Goal: Task Accomplishment & Management: Manage account settings

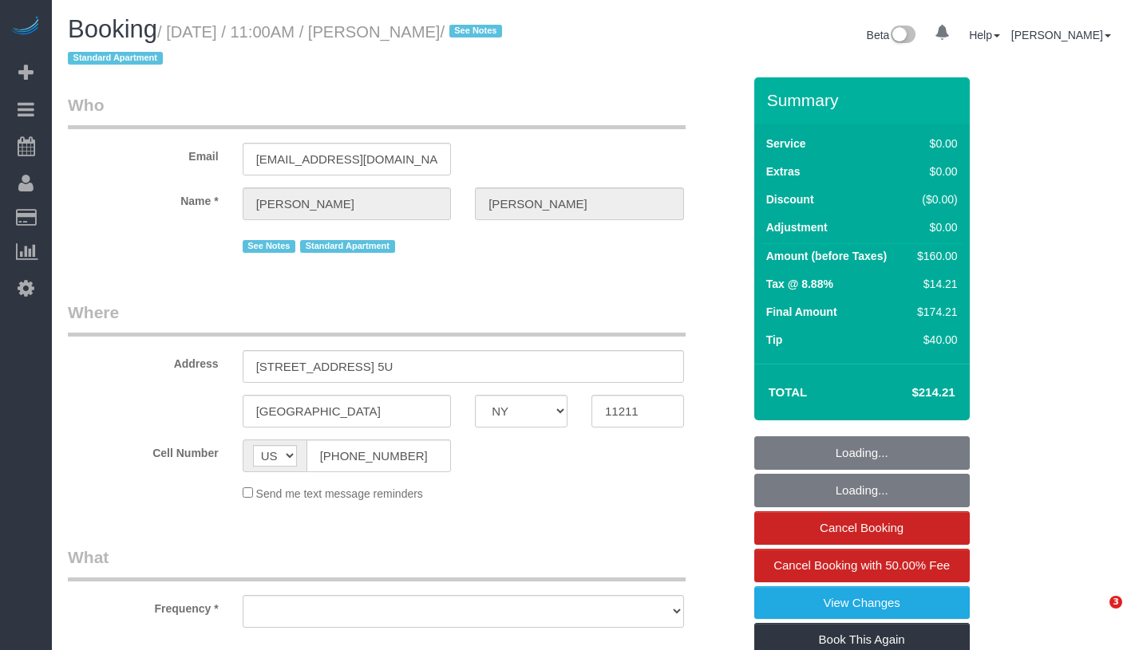
select select "NY"
select select "object:673"
select select "number:89"
select select "number:90"
select select "number:15"
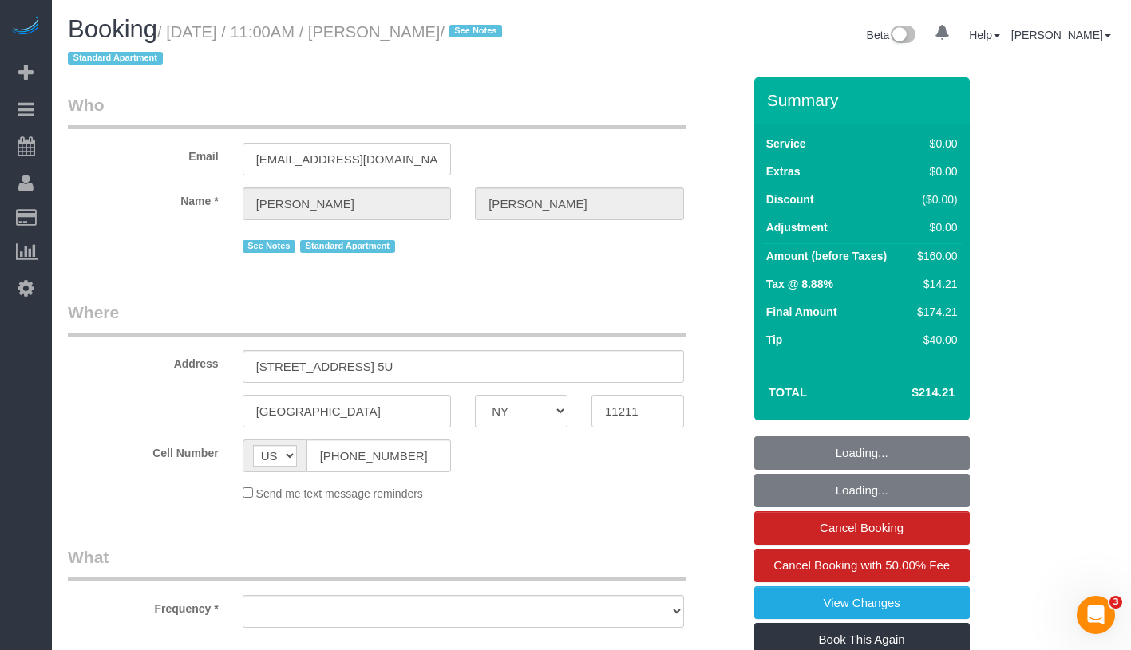
select select "number:6"
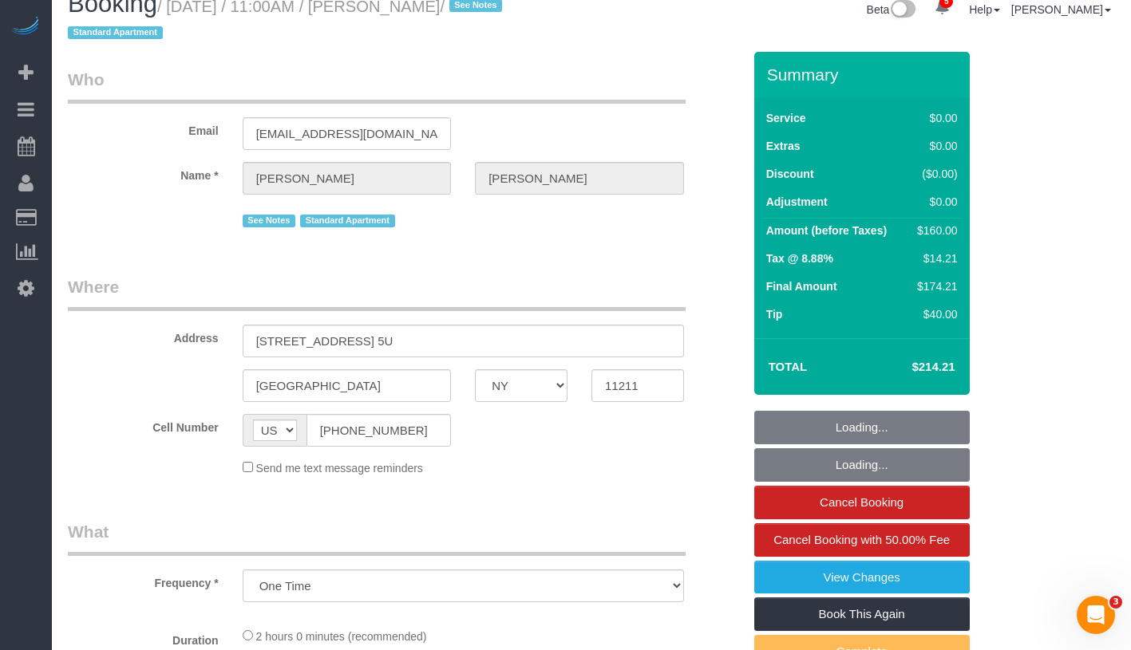
select select "string:stripe-pm_1Rv6aJ4VGloSiKo7WRraLehv"
select select "1"
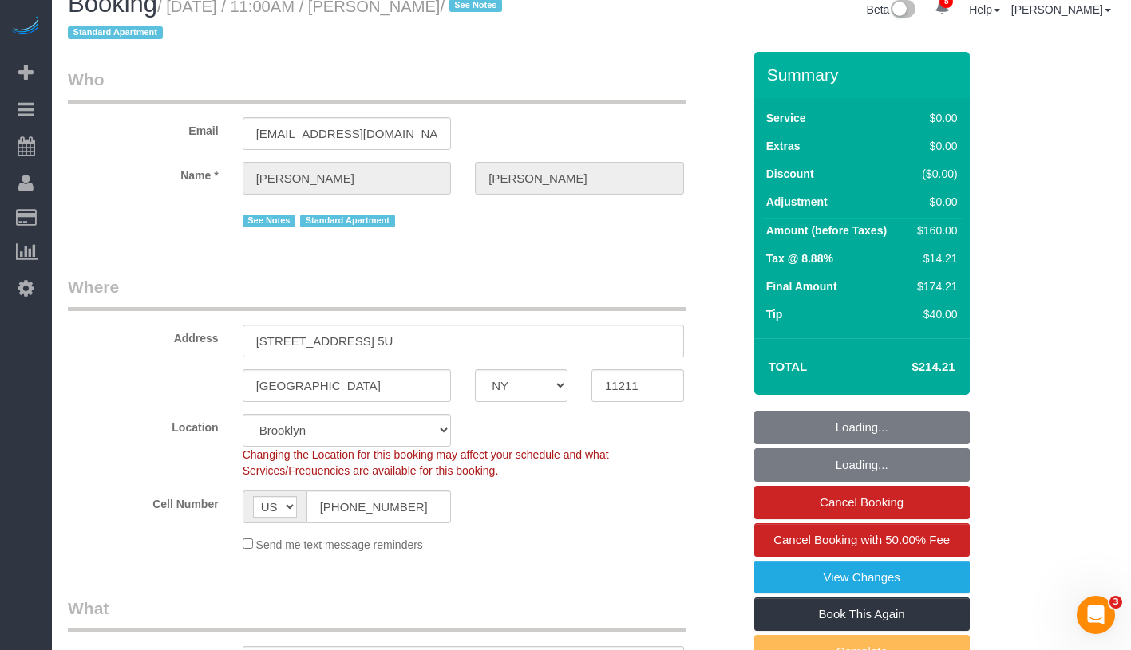
select select "spot1"
select select "object:1335"
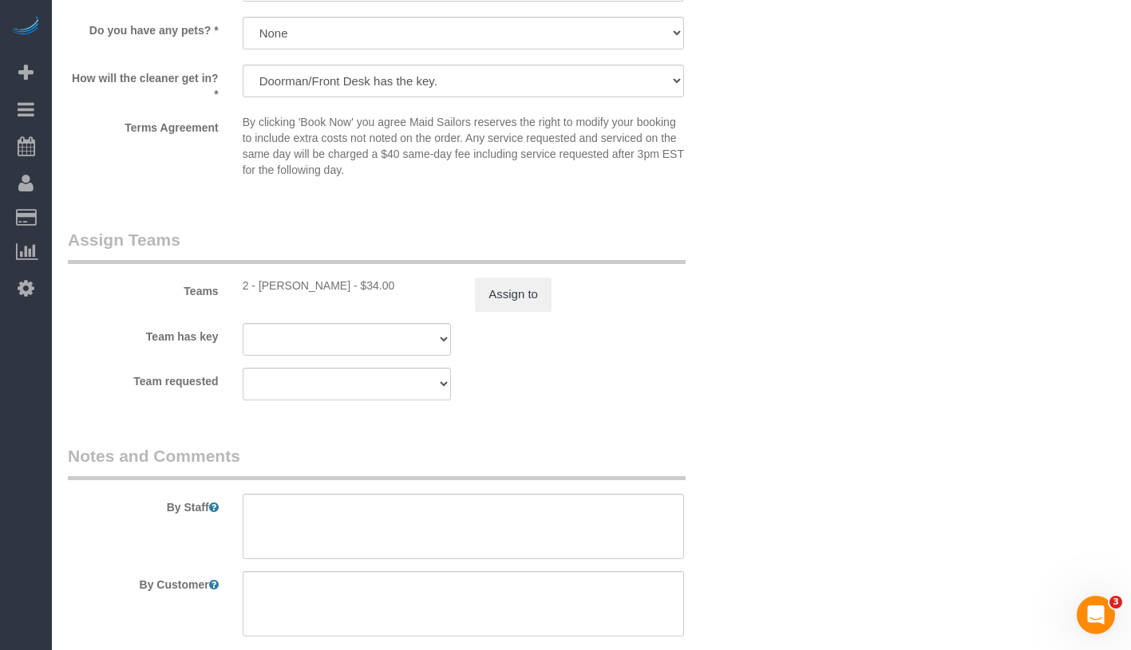
select select "1"
